Goal: Information Seeking & Learning: Learn about a topic

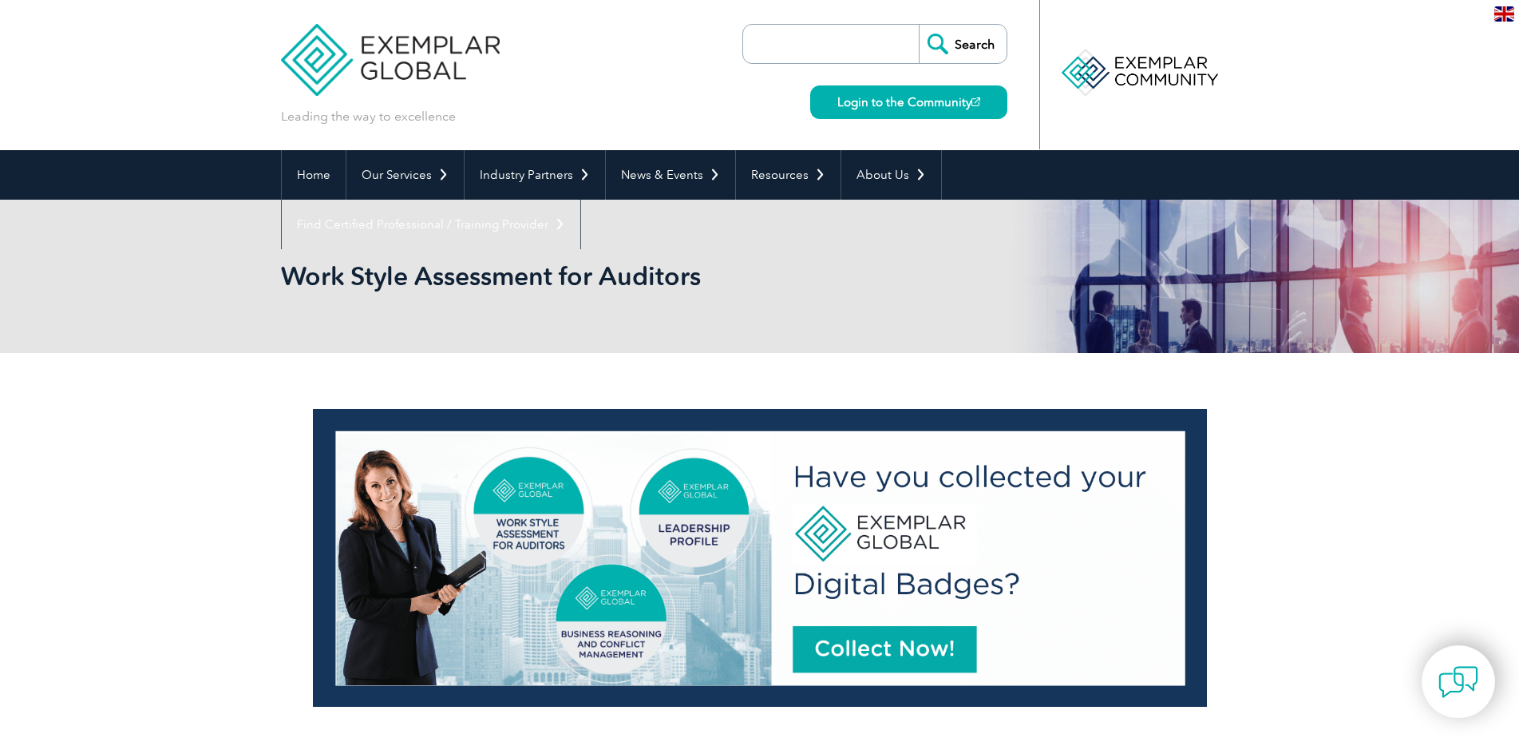
click at [817, 55] on input "search" at bounding box center [835, 44] width 168 height 38
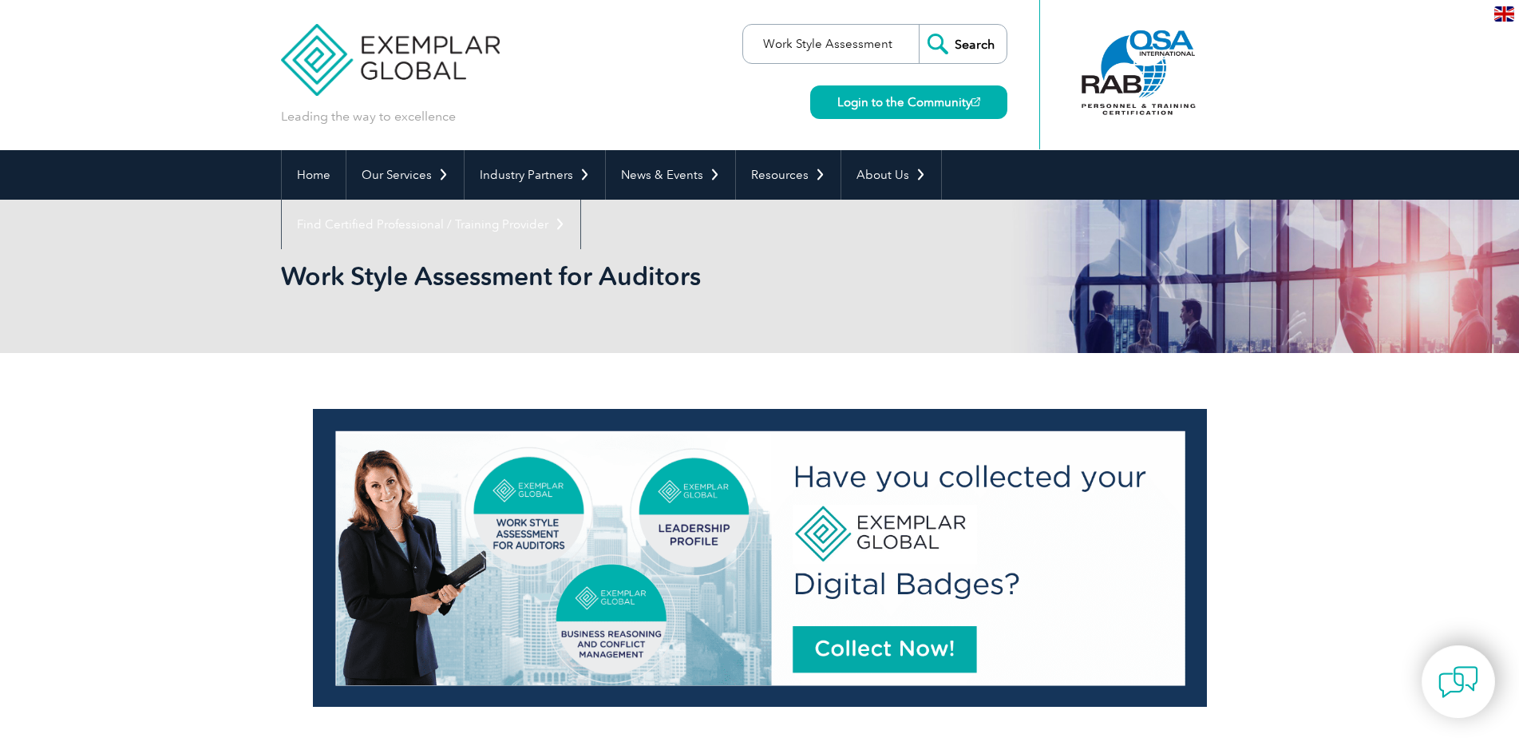
type input "Work Style Assessment"
click at [919, 25] on input "Search" at bounding box center [963, 44] width 88 height 38
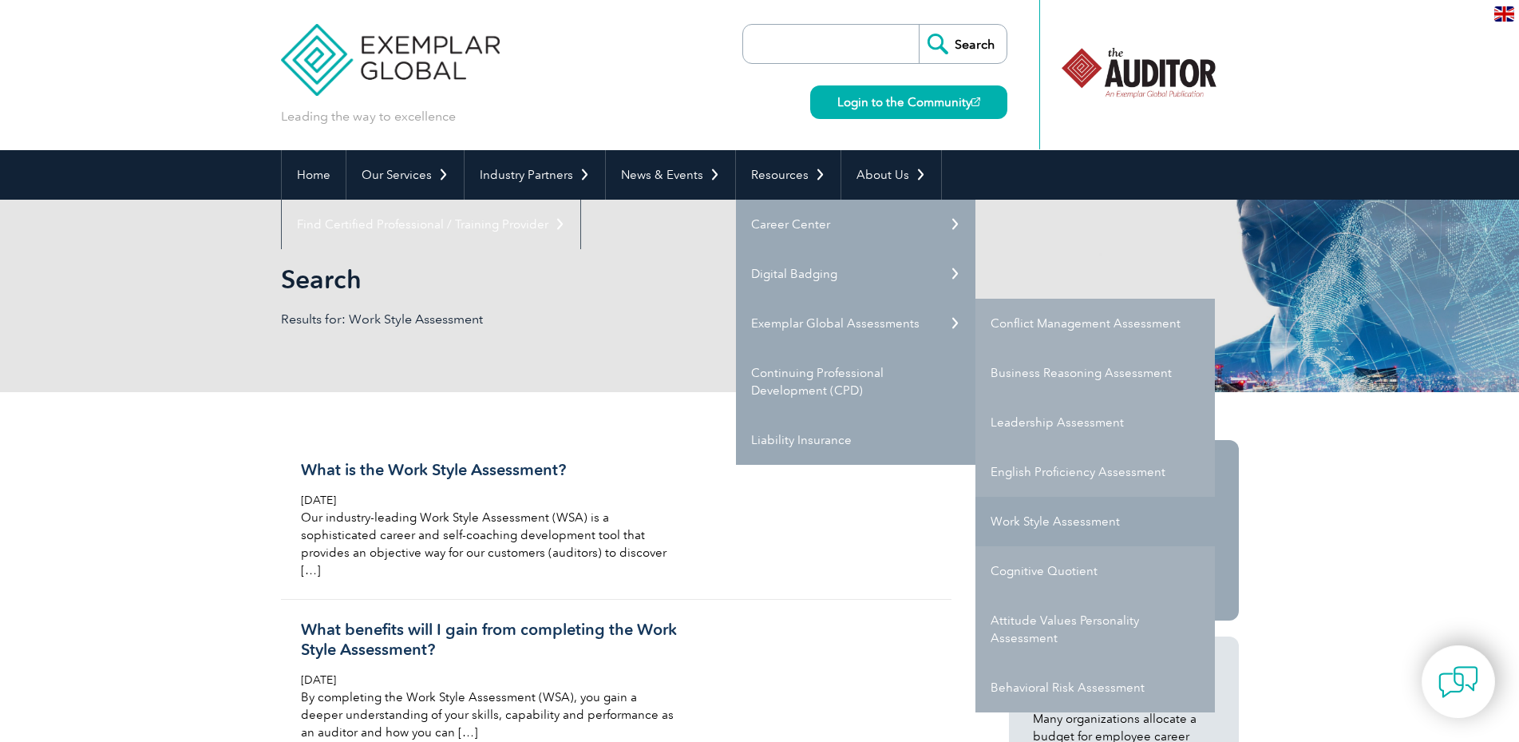
click at [1031, 513] on link "Work Style Assessment" at bounding box center [1094, 521] width 239 height 49
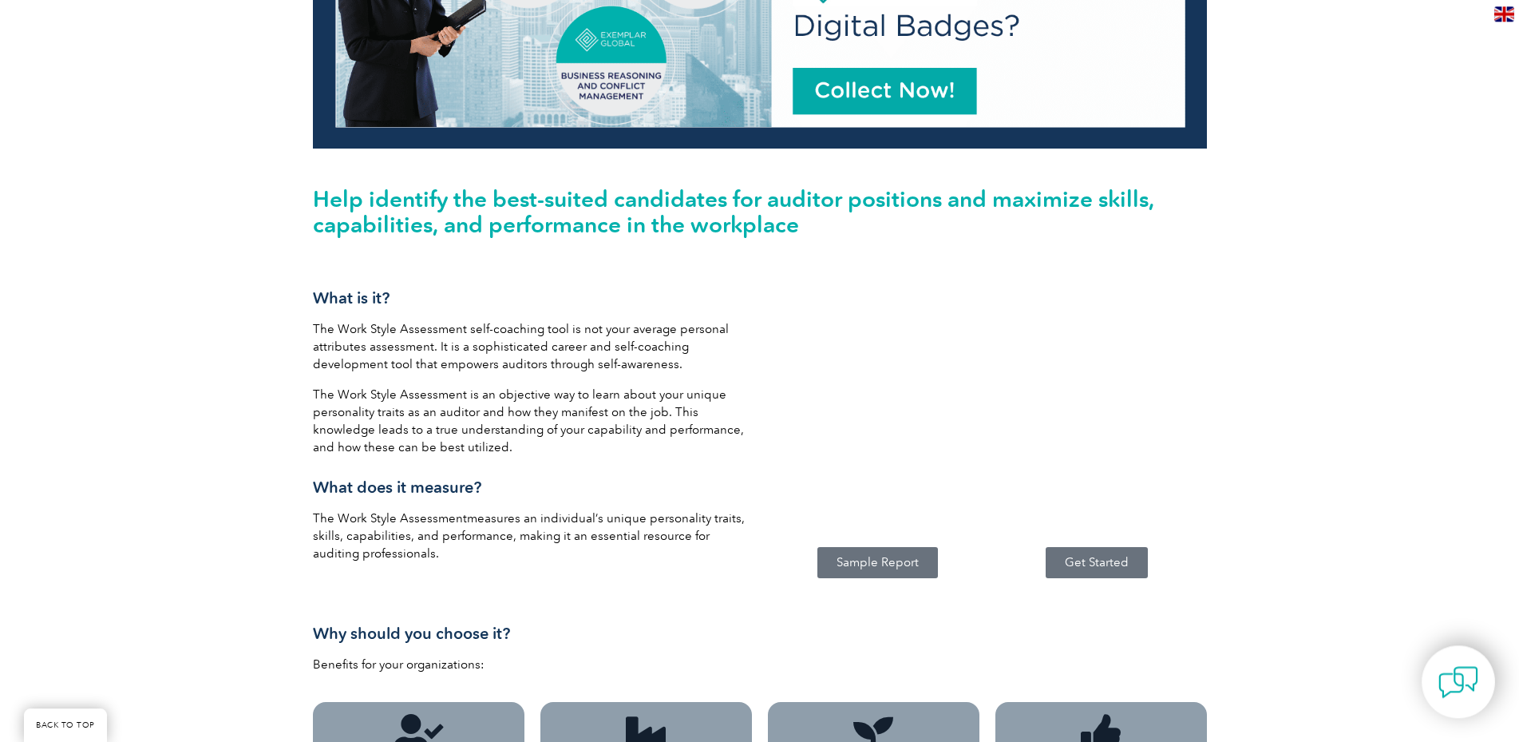
scroll to position [651, 0]
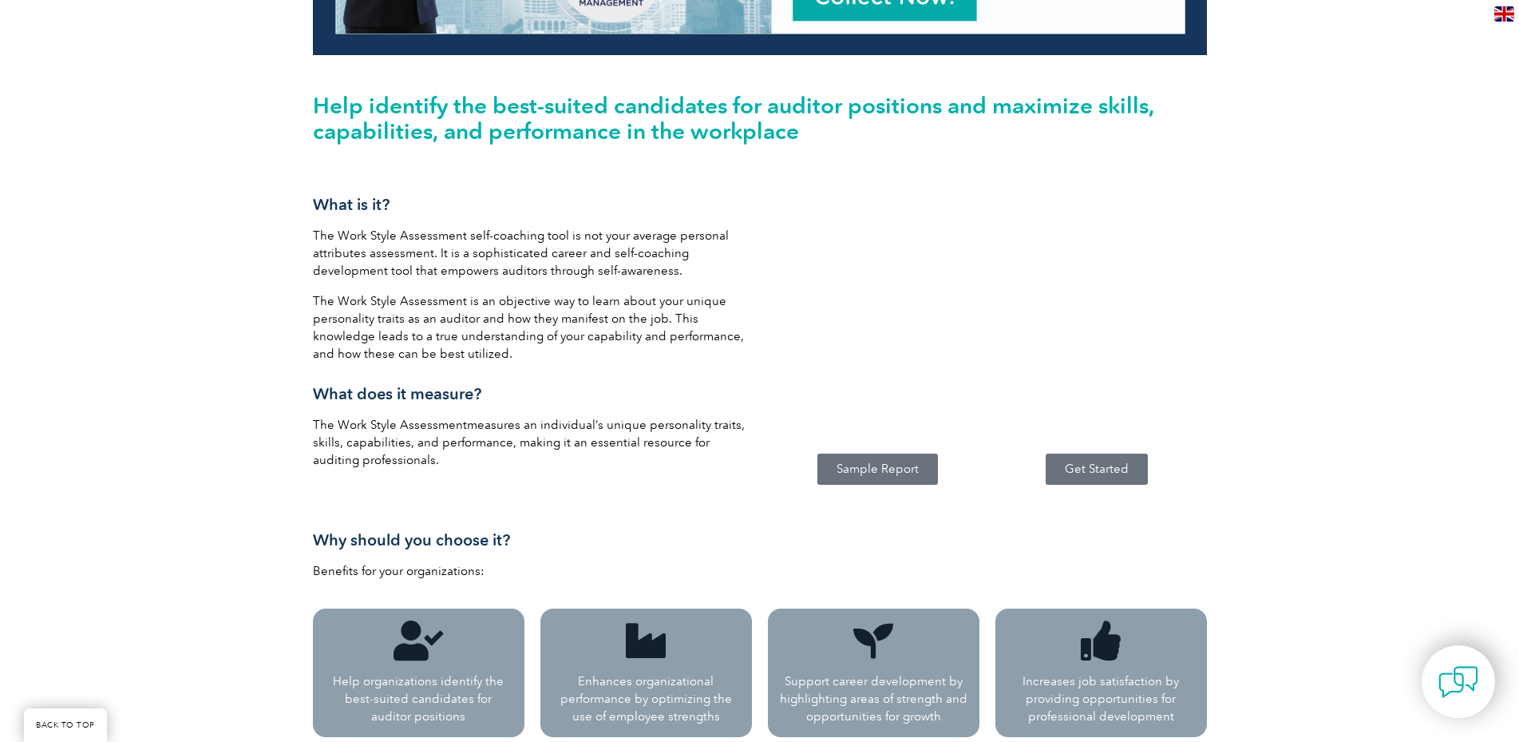
drag, startPoint x: 315, startPoint y: 205, endPoint x: 695, endPoint y: 457, distance: 456.1
click at [695, 457] on div "What is it? The Work Style Assessment self-coaching tool is not your average pe…" at bounding box center [532, 332] width 439 height 274
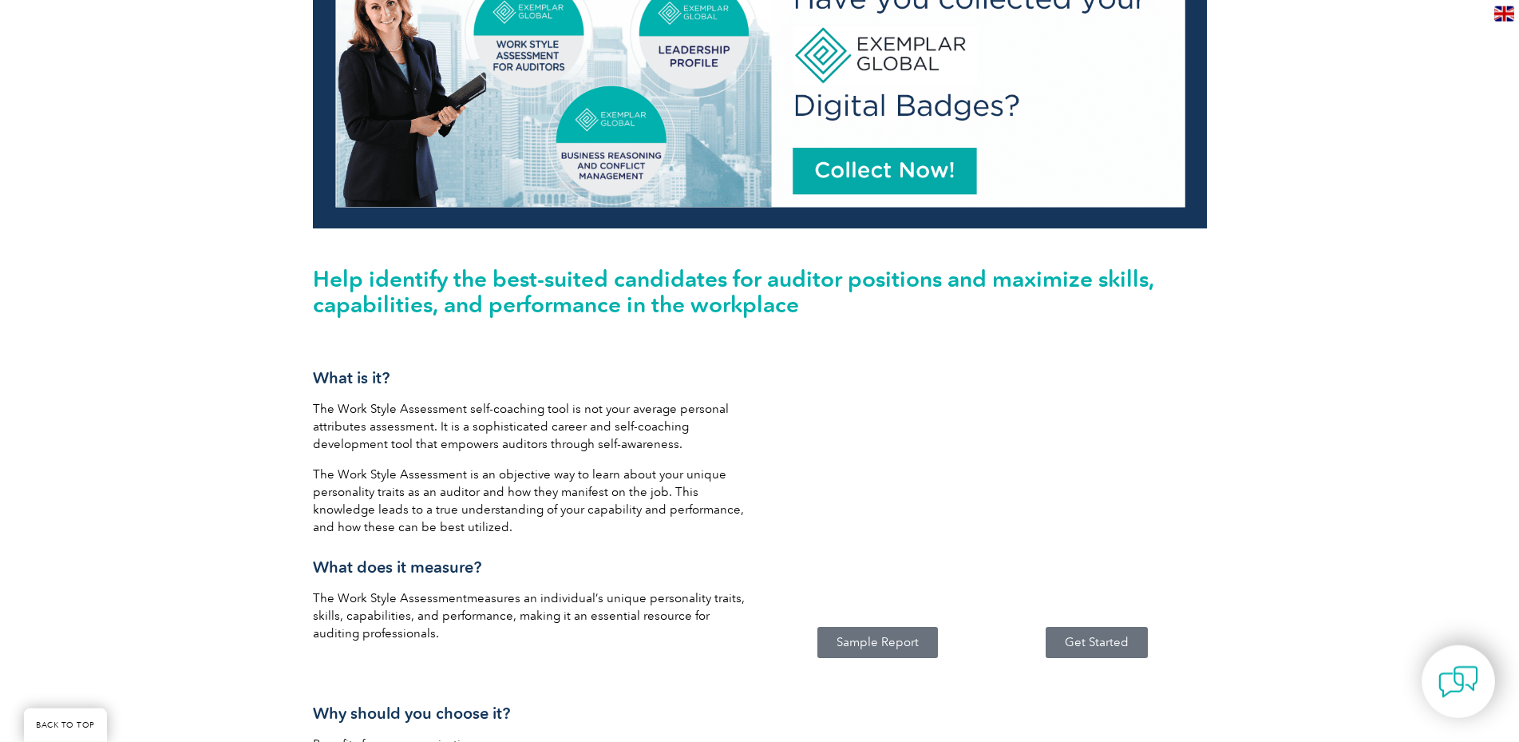
scroll to position [407, 0]
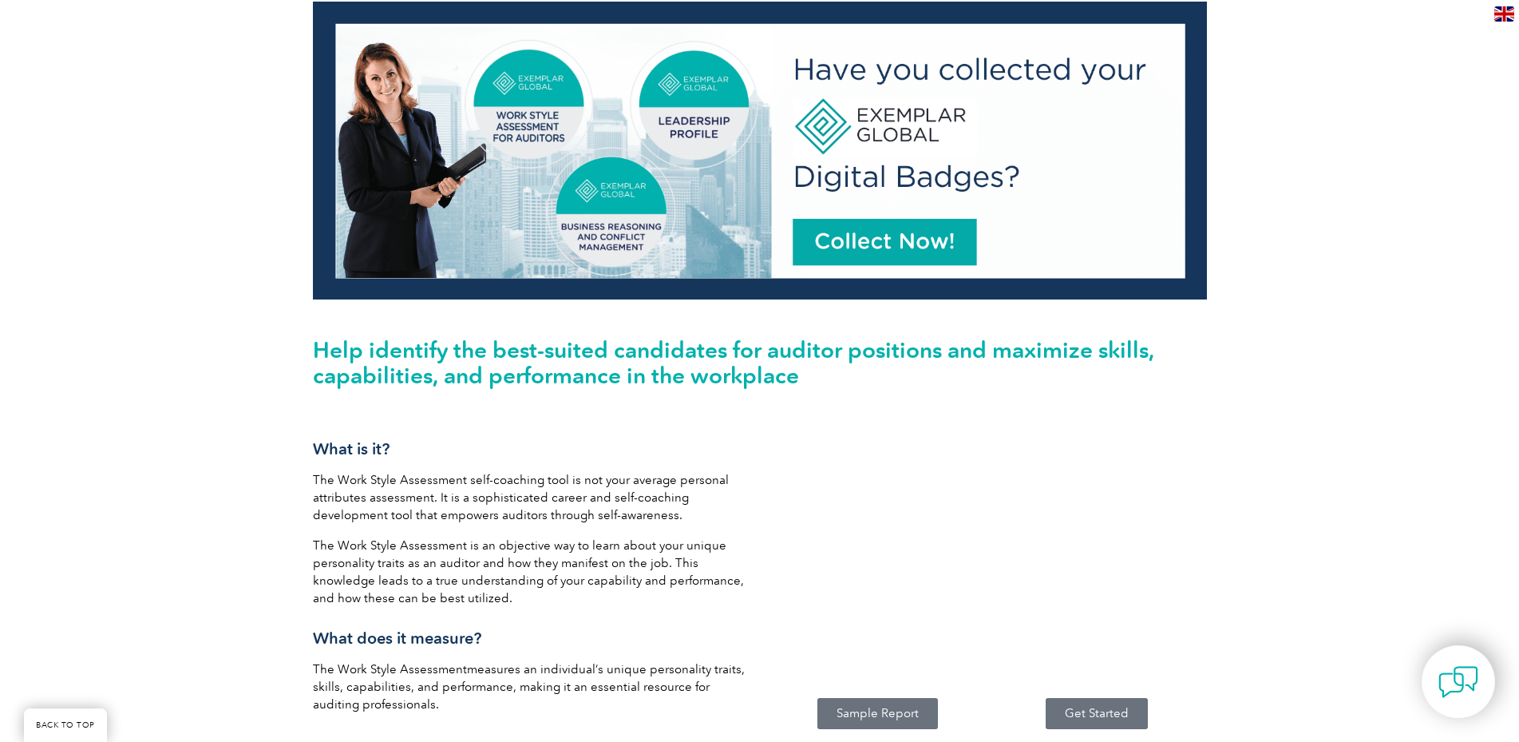
click at [520, 428] on div "What is it? The Work Style Assessment self-coaching tool is not your average pe…" at bounding box center [532, 571] width 439 height 308
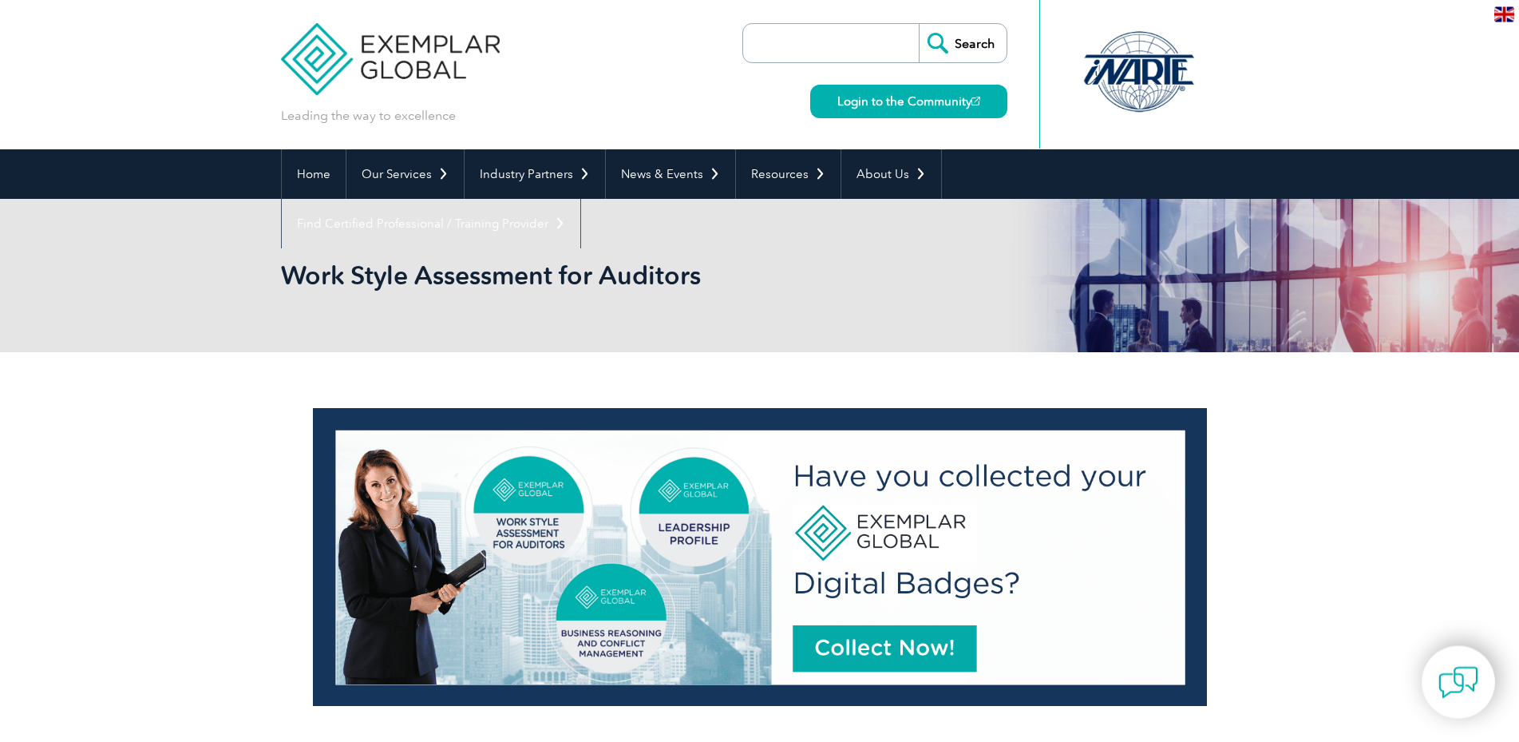
scroll to position [0, 0]
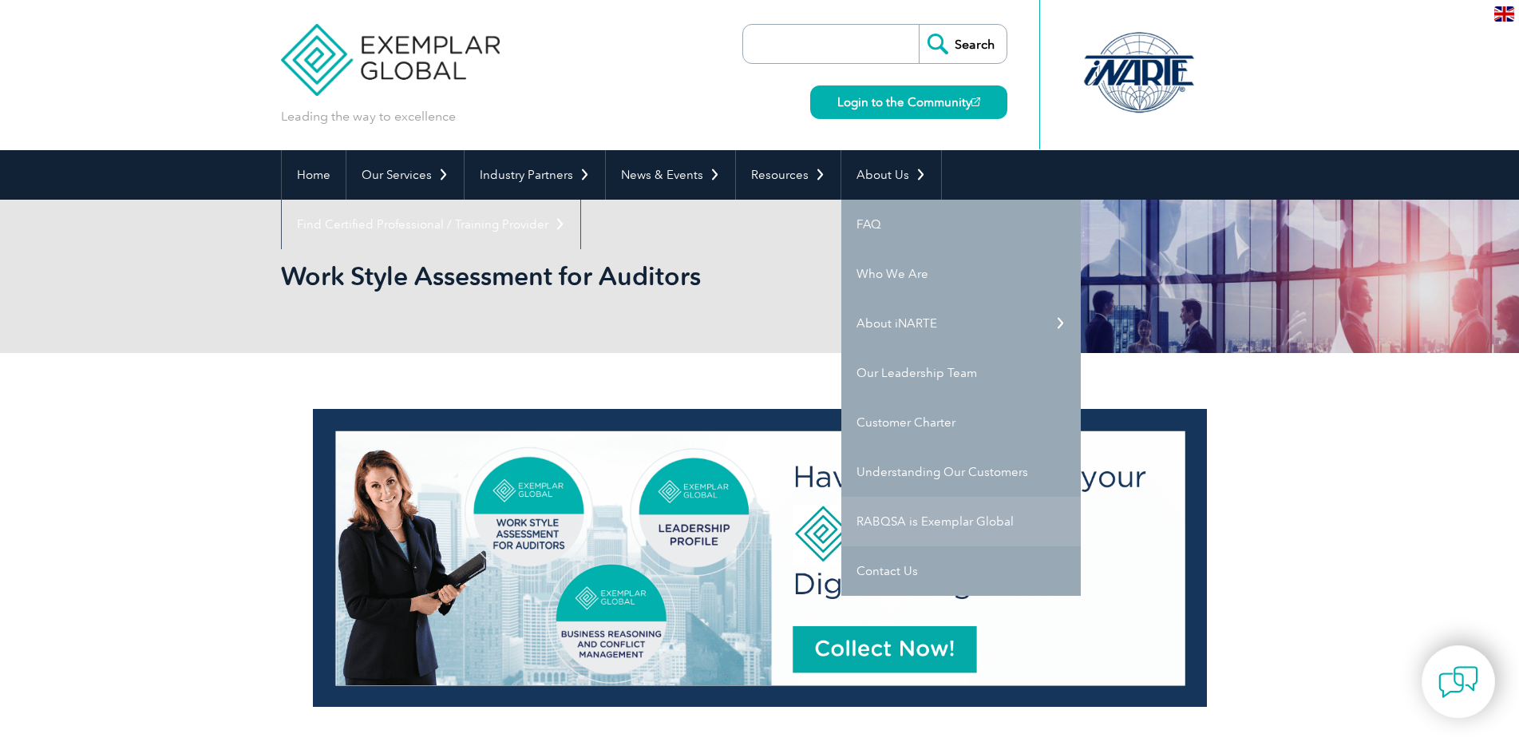
click at [908, 519] on link "RABQSA is Exemplar Global" at bounding box center [960, 521] width 239 height 49
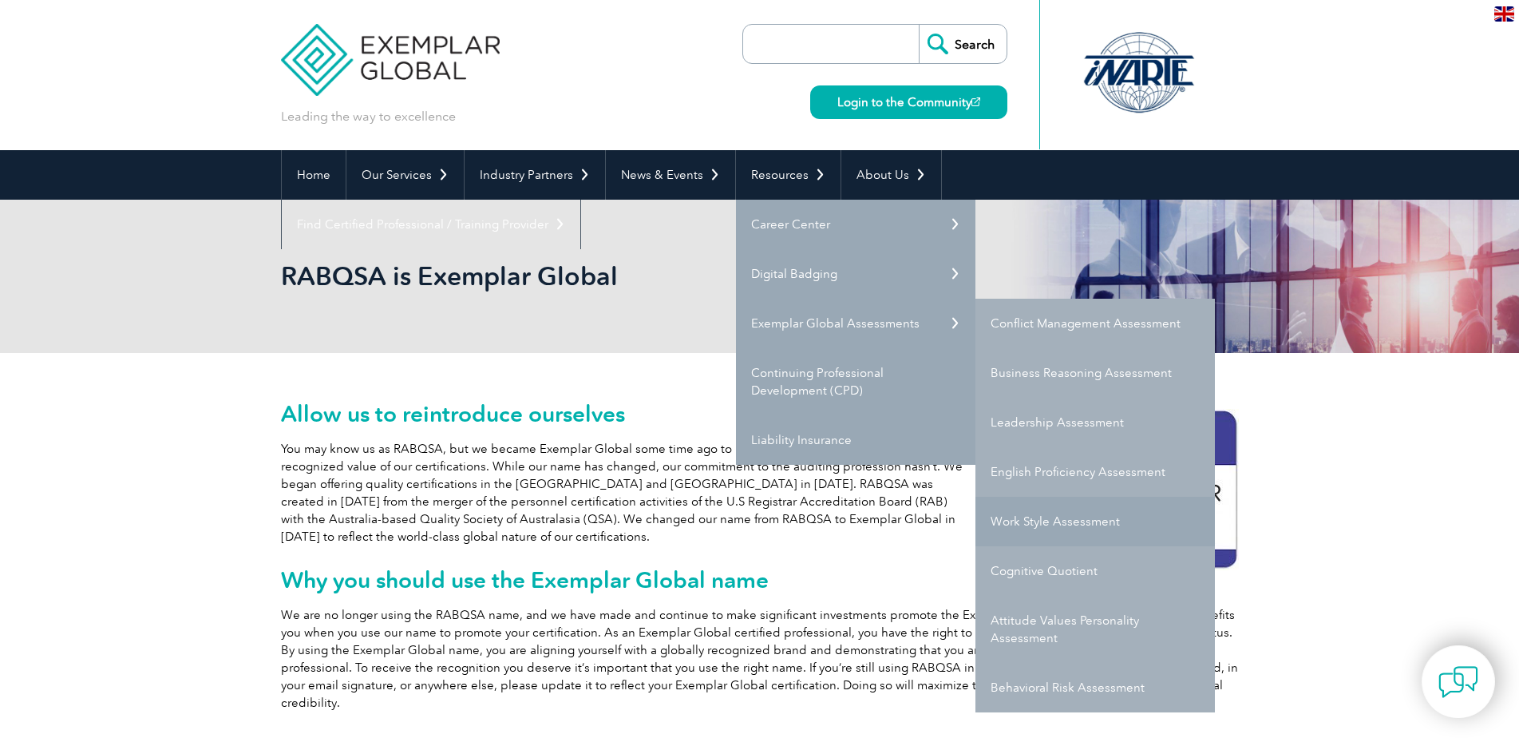
click at [1037, 525] on link "Work Style Assessment" at bounding box center [1094, 521] width 239 height 49
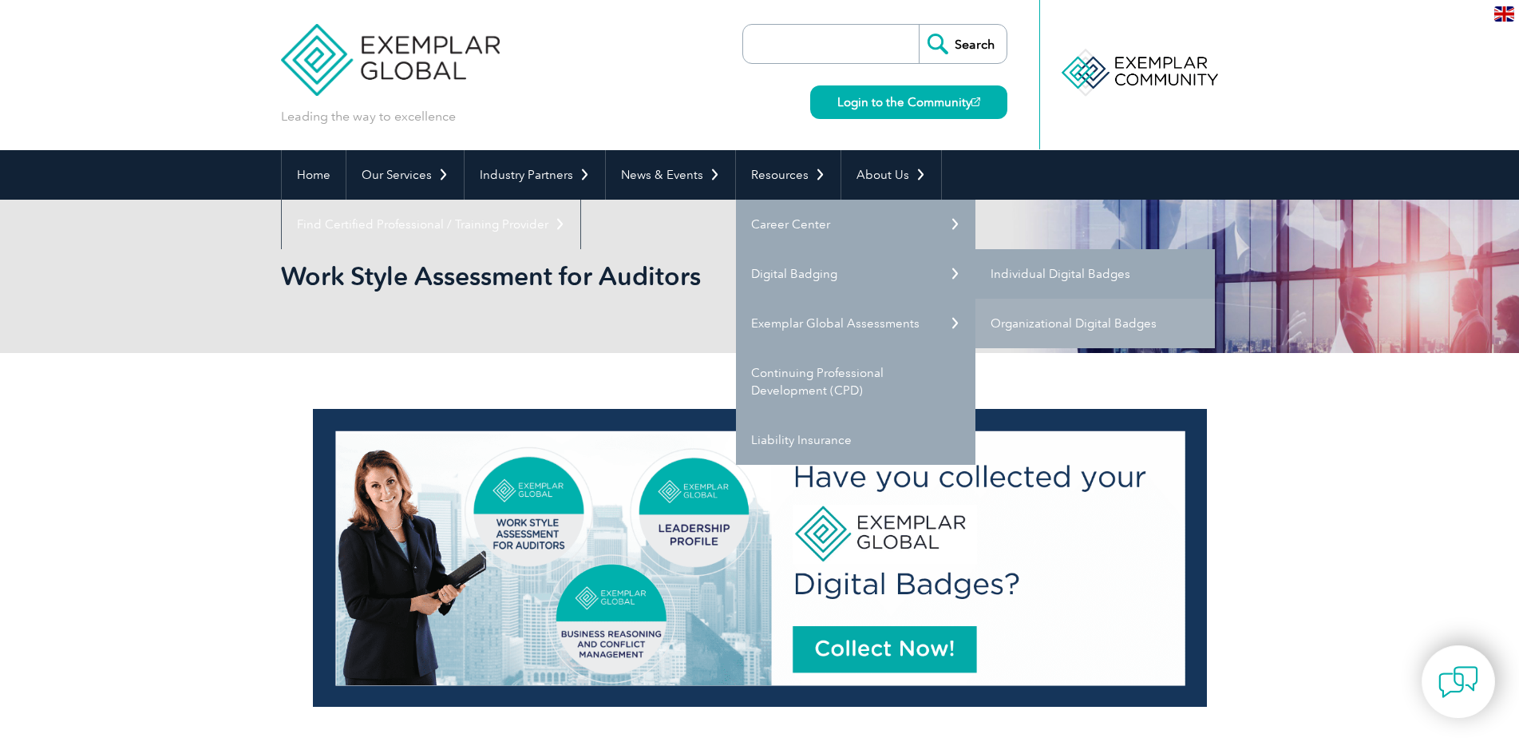
click at [1037, 276] on link "Individual Digital Badges" at bounding box center [1094, 273] width 239 height 49
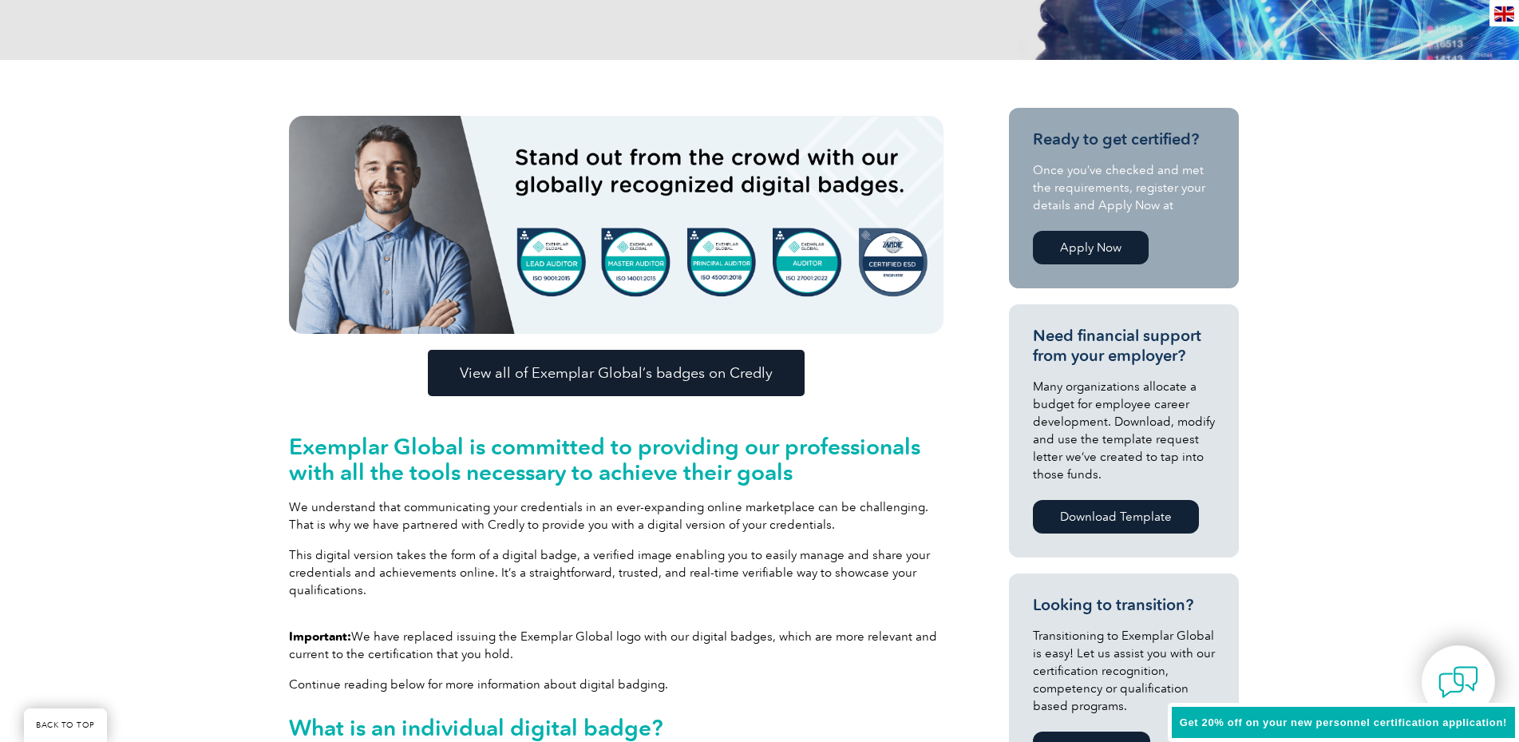
scroll to position [407, 0]
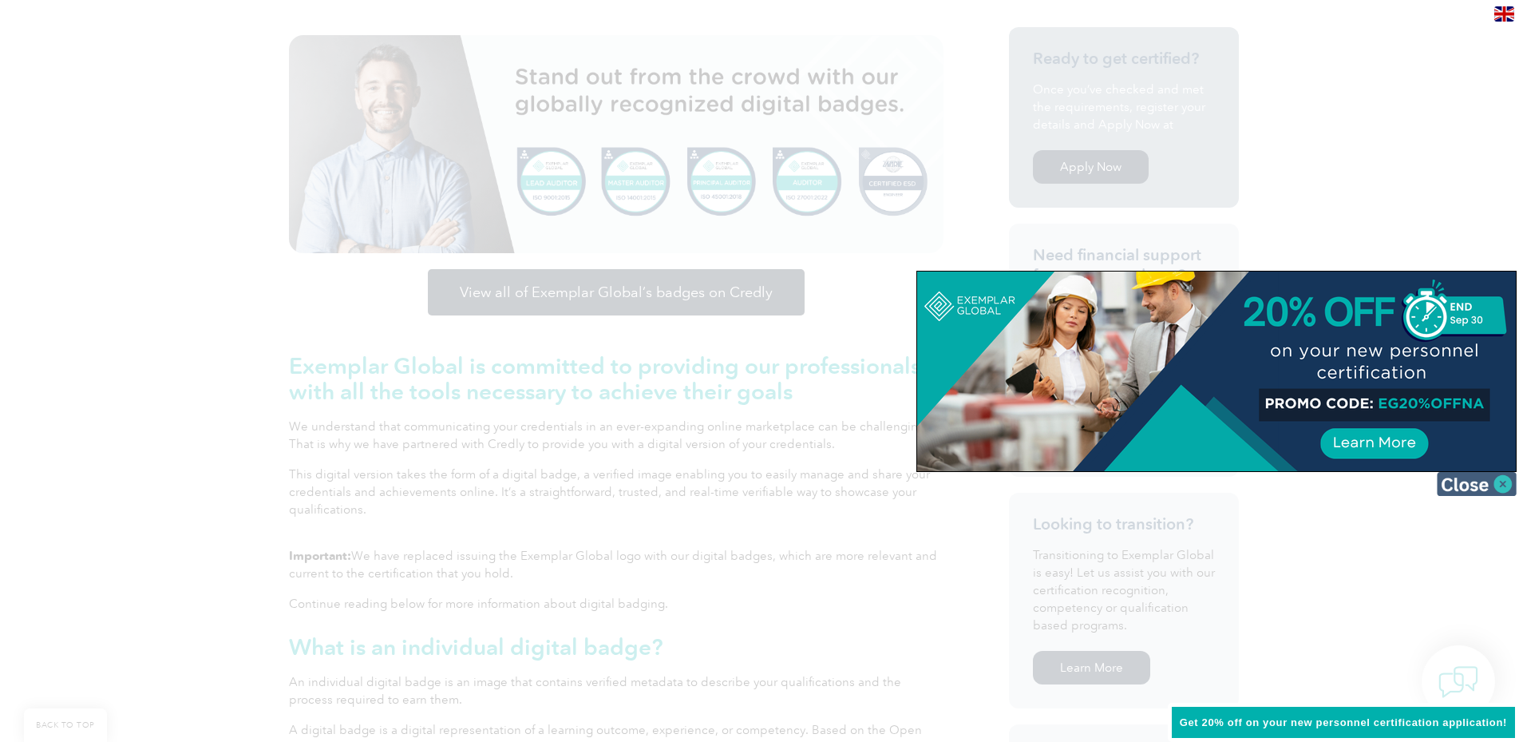
click at [1501, 481] on img at bounding box center [1477, 484] width 80 height 24
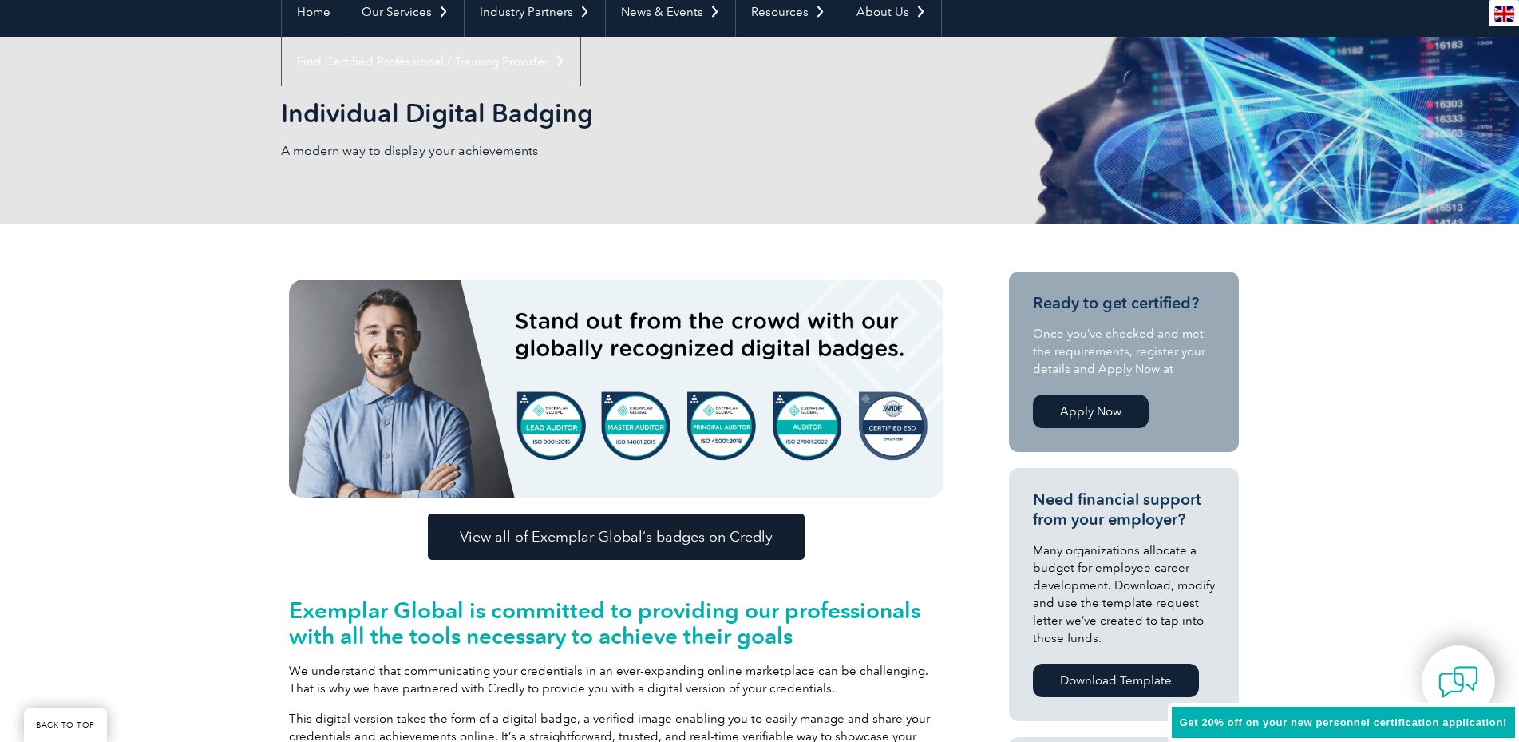
scroll to position [0, 0]
